Goal: Task Accomplishment & Management: Manage account settings

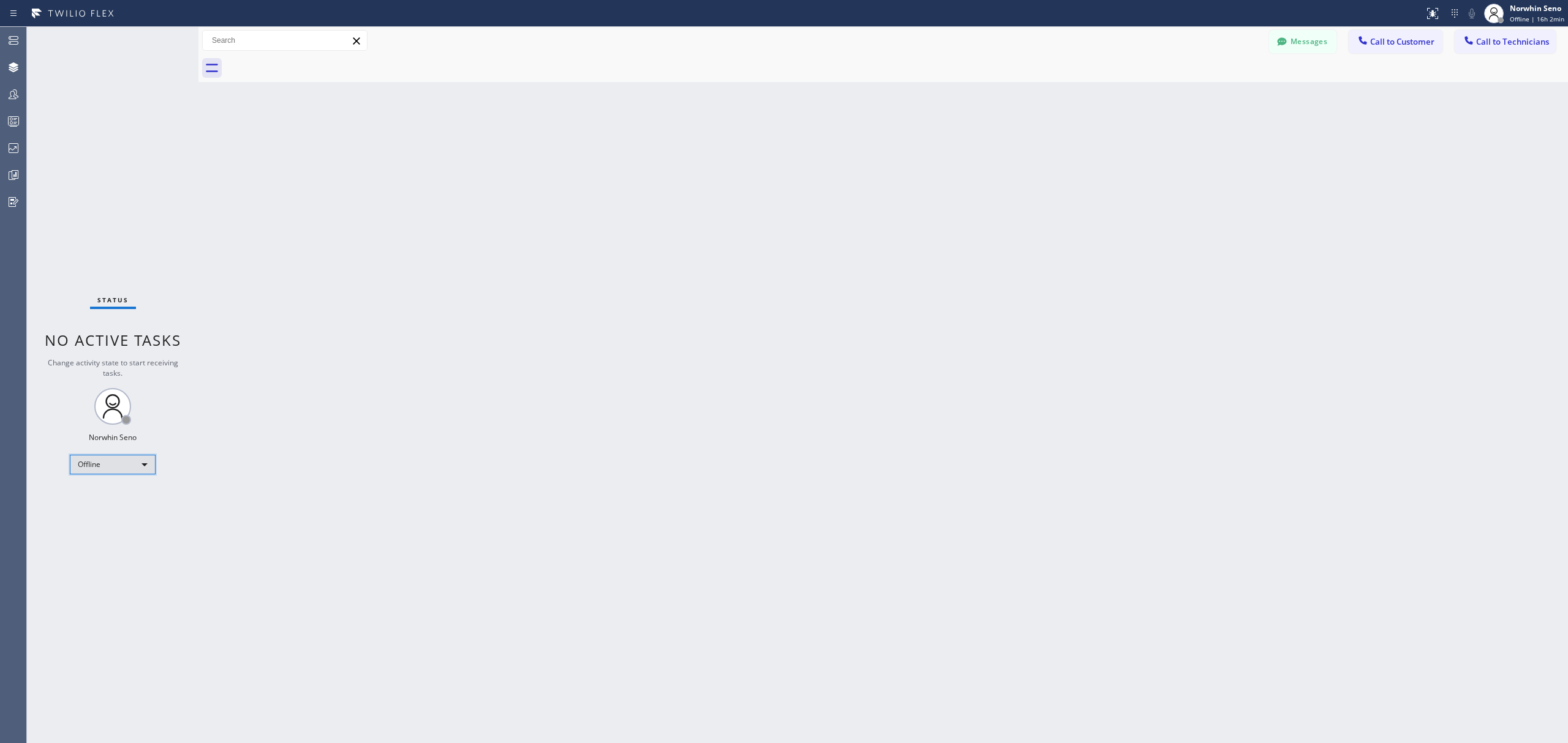
click at [148, 458] on div "Offline" at bounding box center [113, 464] width 86 height 19
click at [131, 511] on li "Unavailable" at bounding box center [111, 512] width 82 height 14
click at [11, 179] on icon at bounding box center [14, 175] width 14 height 14
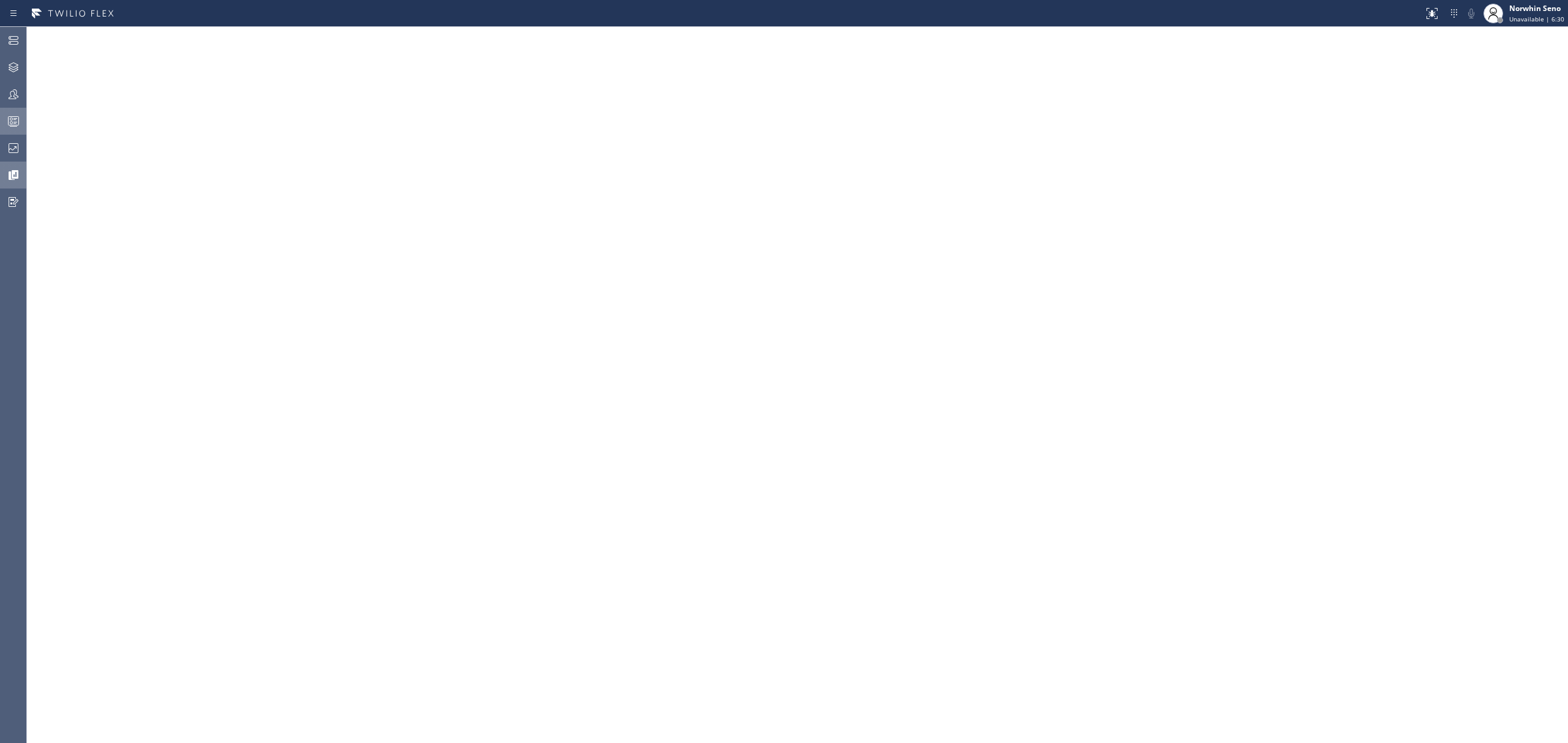
click at [4, 125] on div at bounding box center [14, 121] width 27 height 14
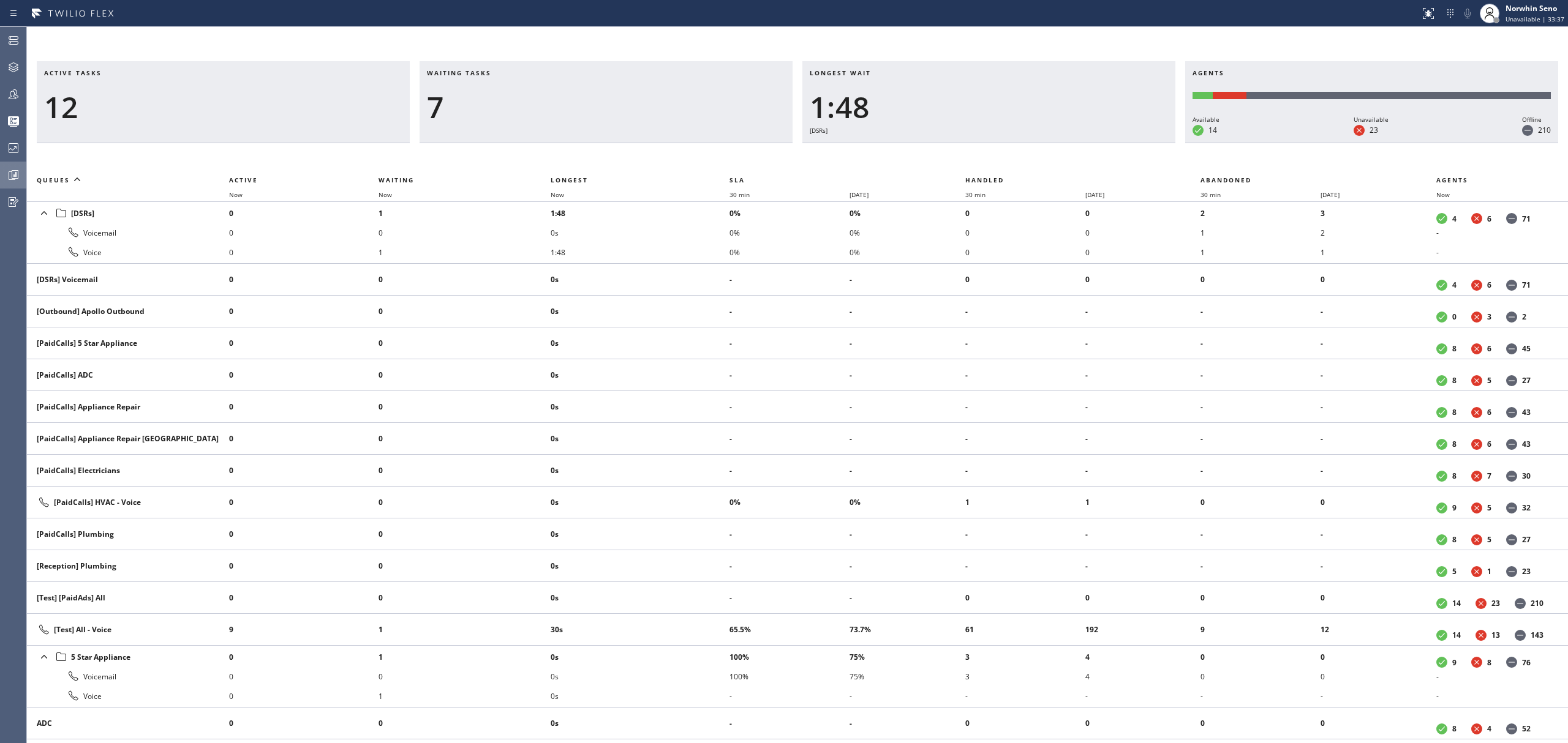
drag, startPoint x: 513, startPoint y: 140, endPoint x: 504, endPoint y: 143, distance: 9.5
click at [513, 140] on div "Waiting tasks 7" at bounding box center [606, 102] width 373 height 82
click at [408, 170] on div "Active tasks 12 Waiting tasks 7 Longest wait 1:48 [DSRs] Agents Available 14 Un…" at bounding box center [798, 402] width 1541 height 682
click at [402, 176] on span "Waiting" at bounding box center [397, 180] width 36 height 9
